Goal: Transaction & Acquisition: Purchase product/service

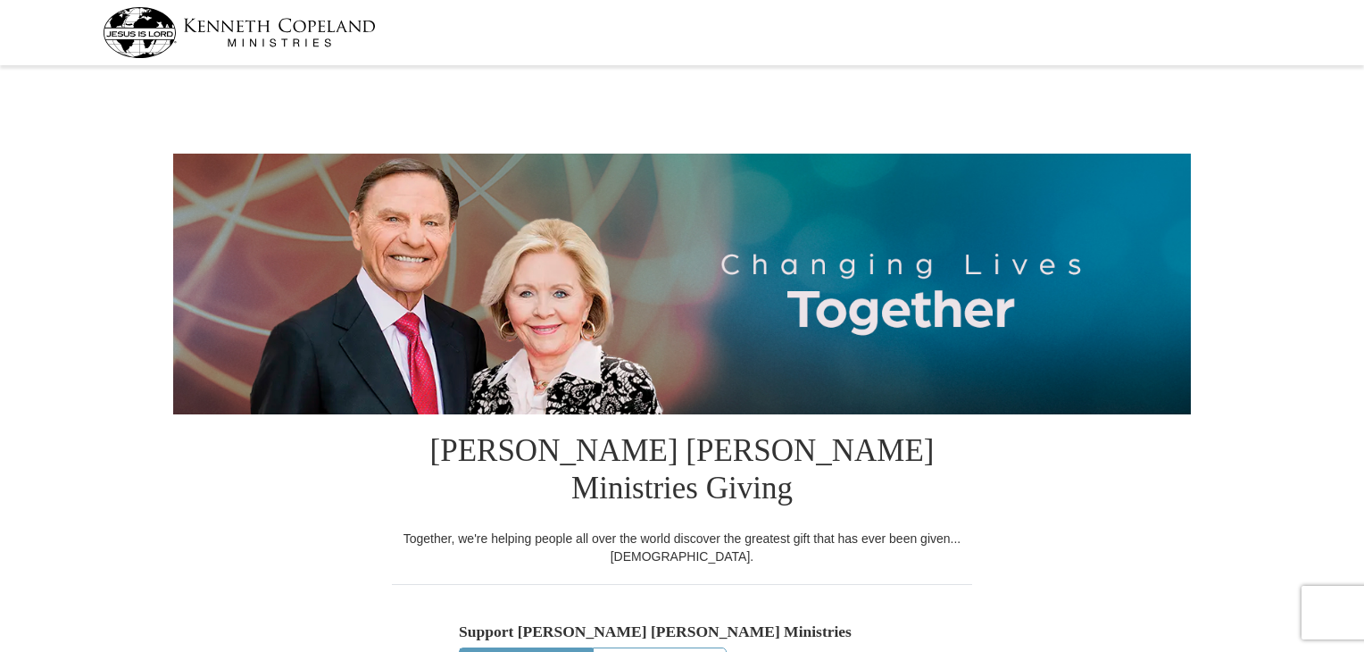
select select "NJ"
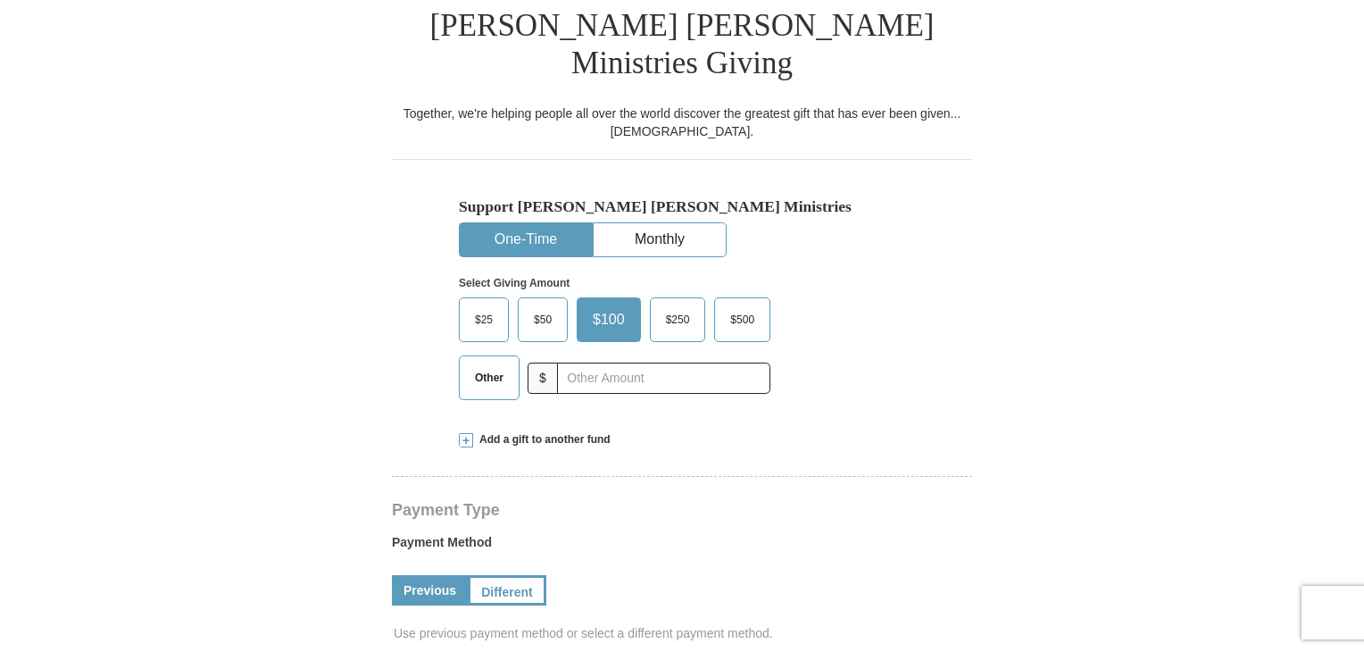
scroll to position [490, 0]
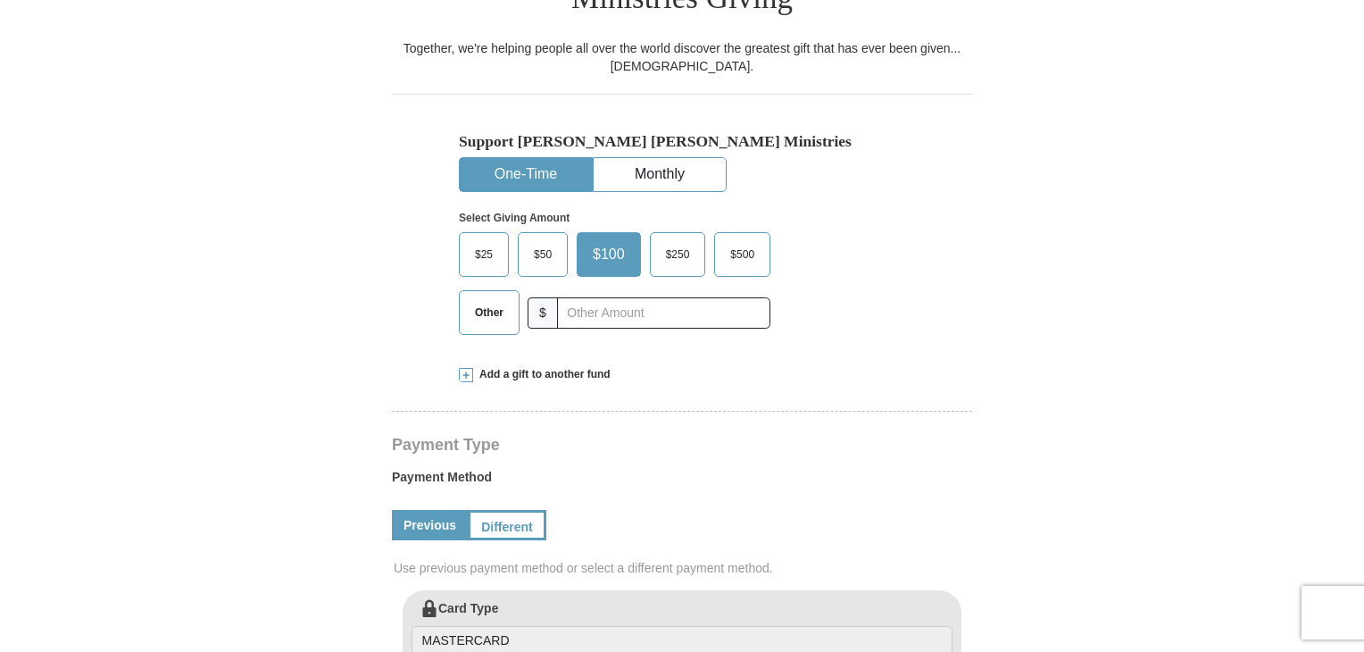
click at [541, 241] on span "$50" at bounding box center [543, 254] width 36 height 27
click at [0, 0] on input "$50" at bounding box center [0, 0] width 0 height 0
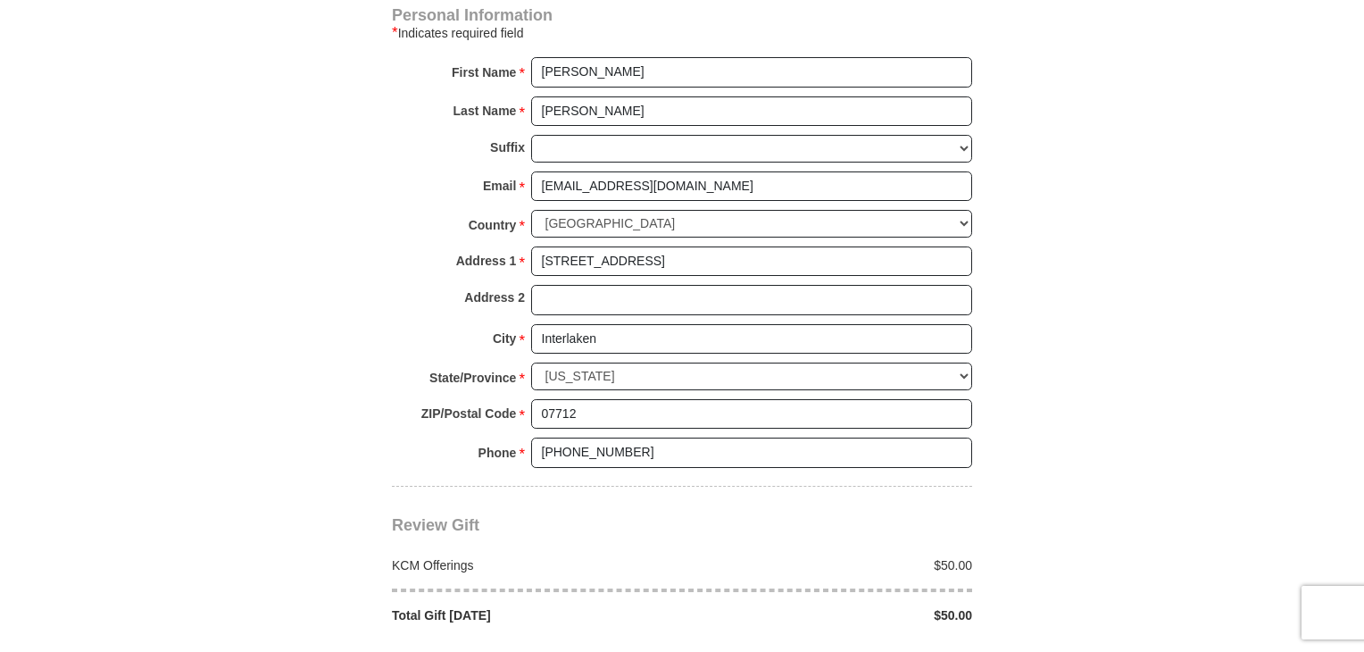
scroll to position [1293, 0]
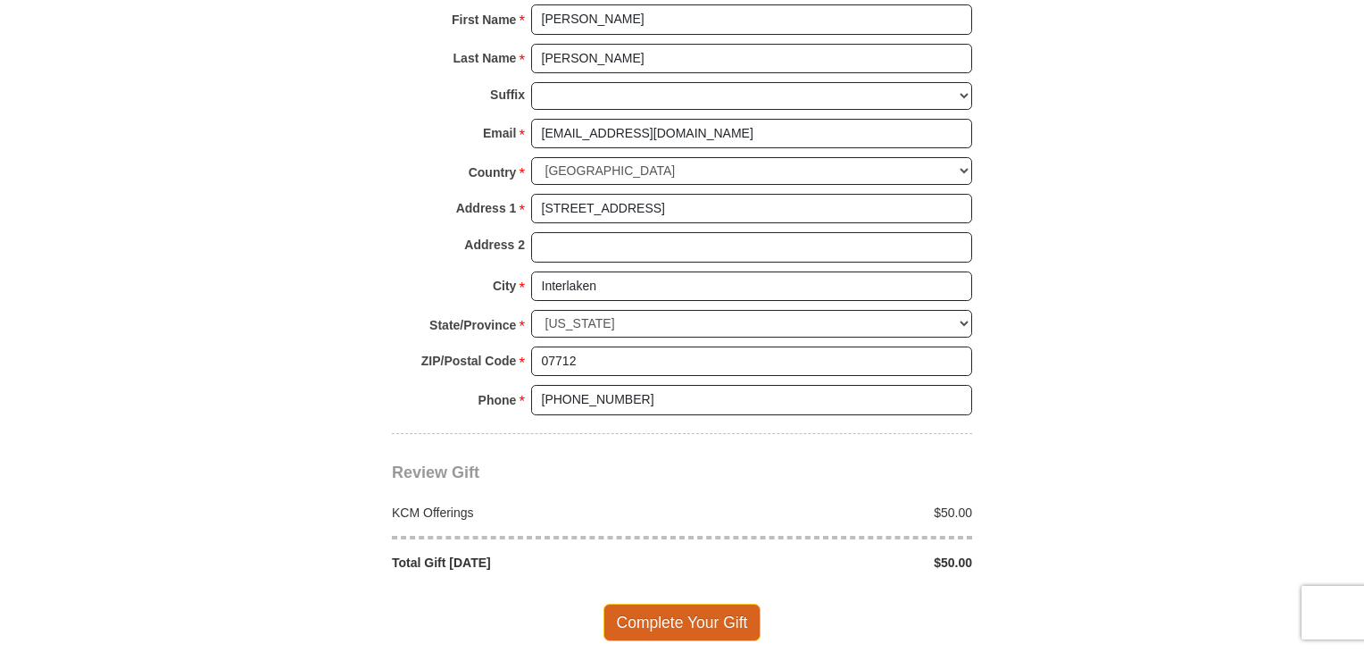
click at [720, 604] on span "Complete Your Gift" at bounding box center [683, 622] width 158 height 37
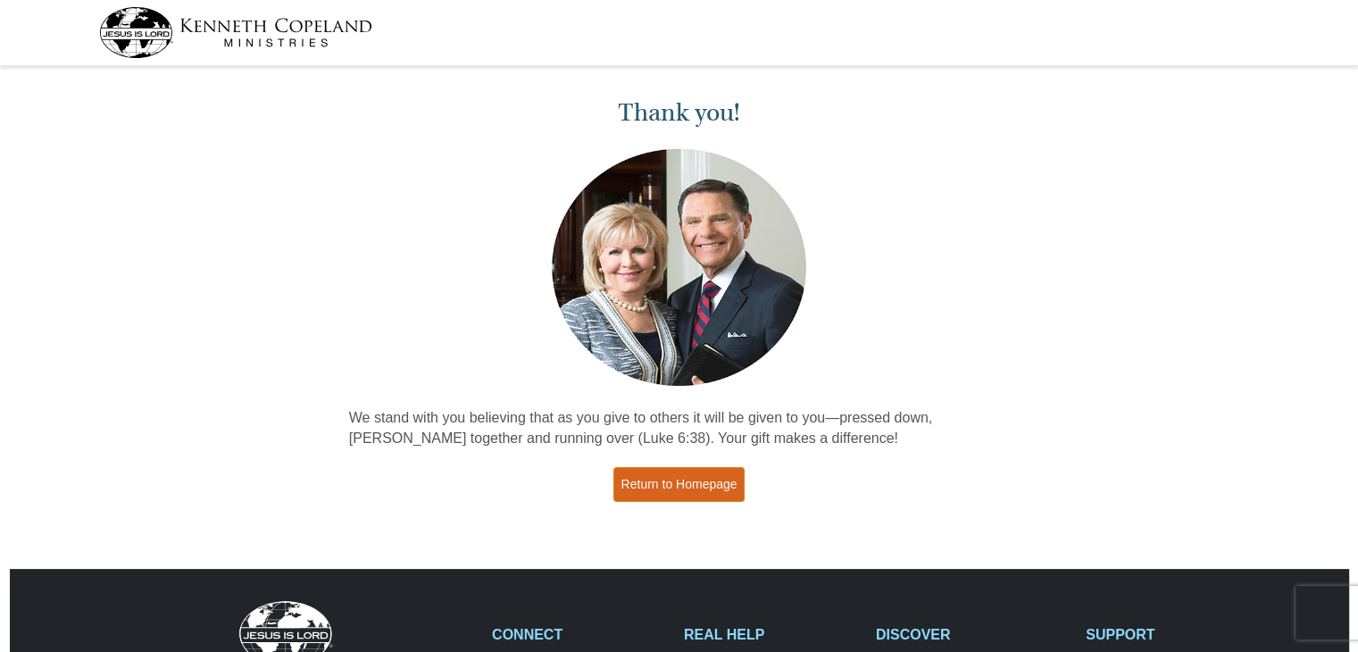
click at [719, 479] on link "Return to Homepage" at bounding box center [679, 484] width 132 height 35
